Goal: Use online tool/utility: Utilize a website feature to perform a specific function

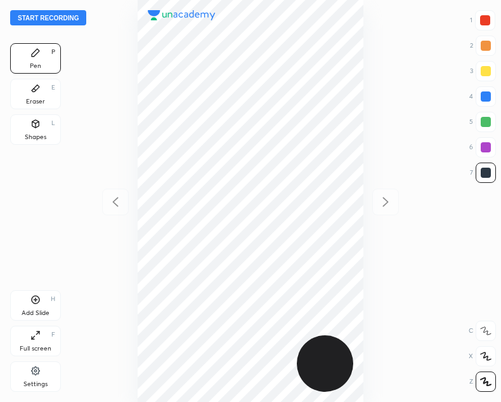
scroll to position [402, 298]
click at [37, 16] on button "Start recording" at bounding box center [48, 17] width 76 height 15
click at [486, 22] on div at bounding box center [486, 20] width 10 height 10
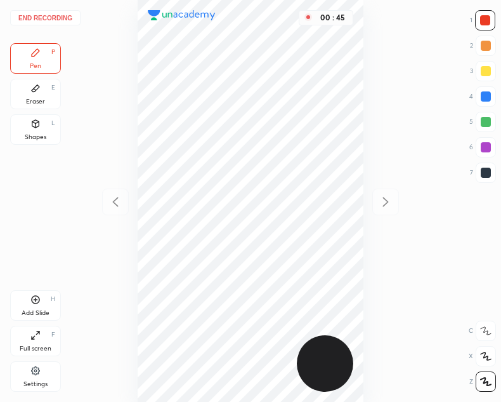
click at [30, 123] on div "Shapes L" at bounding box center [35, 129] width 51 height 30
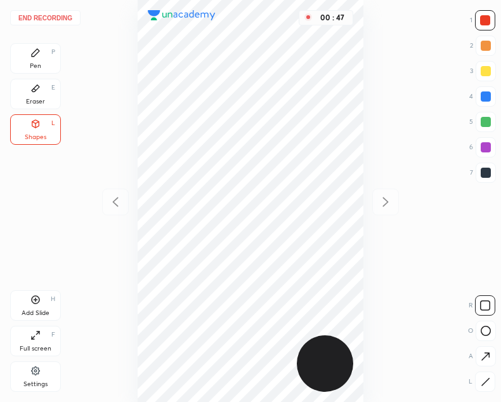
click at [34, 55] on icon at bounding box center [36, 53] width 8 height 8
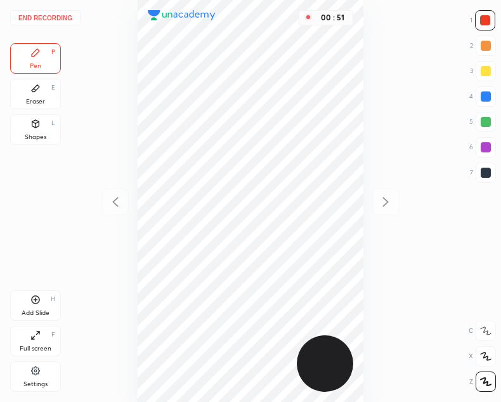
click at [478, 168] on div at bounding box center [486, 173] width 20 height 20
click at [42, 300] on div "Add Slide H" at bounding box center [35, 305] width 51 height 30
click at [112, 199] on icon at bounding box center [115, 201] width 15 height 15
click at [39, 303] on icon at bounding box center [35, 300] width 10 height 10
click at [110, 201] on icon at bounding box center [115, 201] width 15 height 15
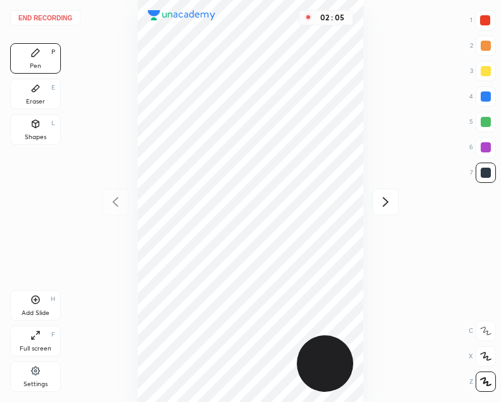
click at [395, 206] on div at bounding box center [386, 202] width 27 height 27
click at [117, 195] on icon at bounding box center [115, 201] width 15 height 15
click at [391, 203] on icon at bounding box center [385, 201] width 15 height 15
click at [112, 206] on icon at bounding box center [115, 201] width 15 height 15
click at [396, 201] on div at bounding box center [386, 202] width 27 height 27
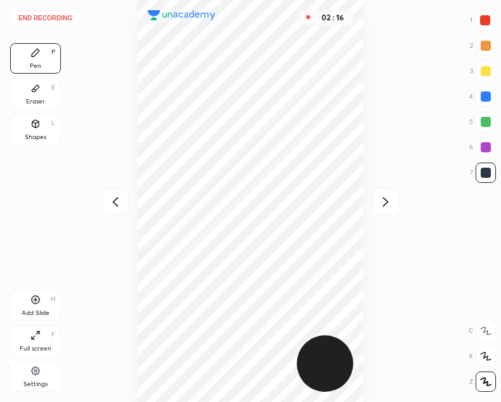
click at [110, 209] on icon at bounding box center [115, 201] width 15 height 15
click at [382, 197] on icon at bounding box center [385, 201] width 15 height 15
click at [39, 14] on button "End recording" at bounding box center [45, 17] width 70 height 15
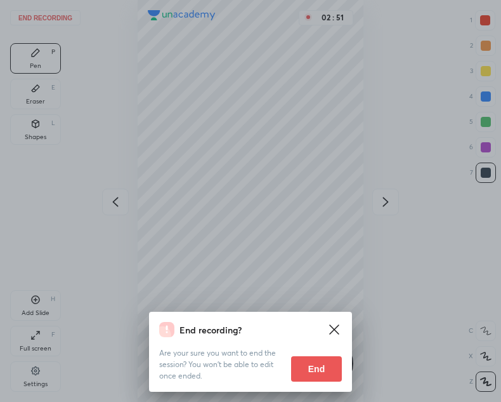
click at [312, 366] on button "End" at bounding box center [316, 368] width 51 height 25
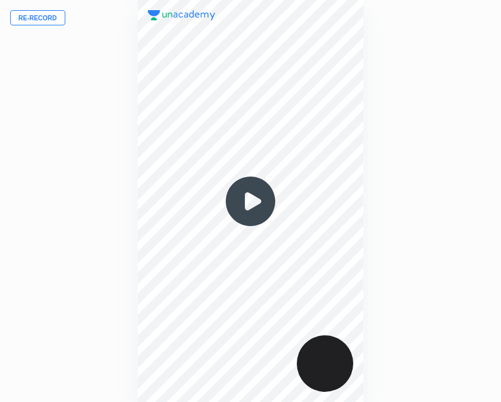
click at [243, 204] on img at bounding box center [250, 201] width 61 height 61
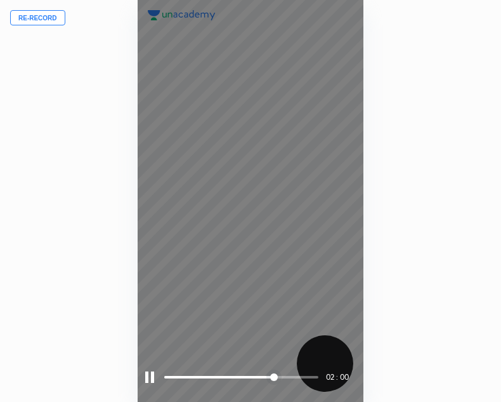
click at [150, 375] on div at bounding box center [149, 376] width 9 height 11
